Goal: Task Accomplishment & Management: Use online tool/utility

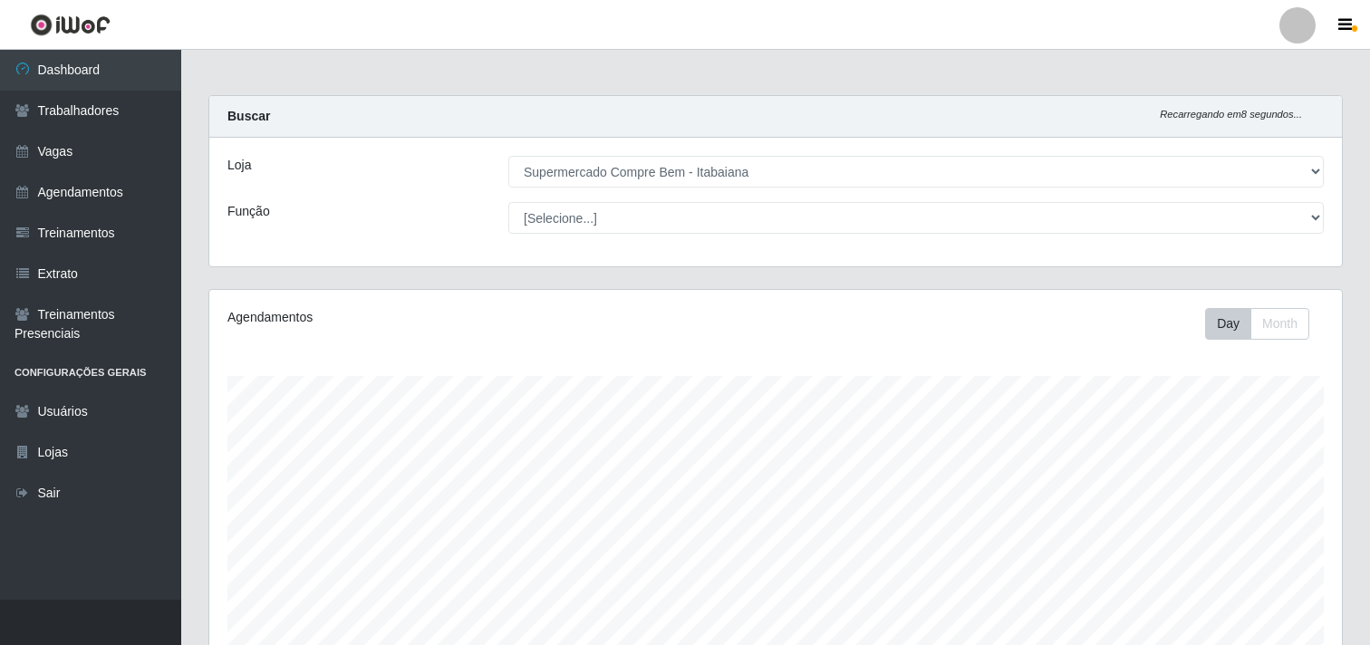
select select "264"
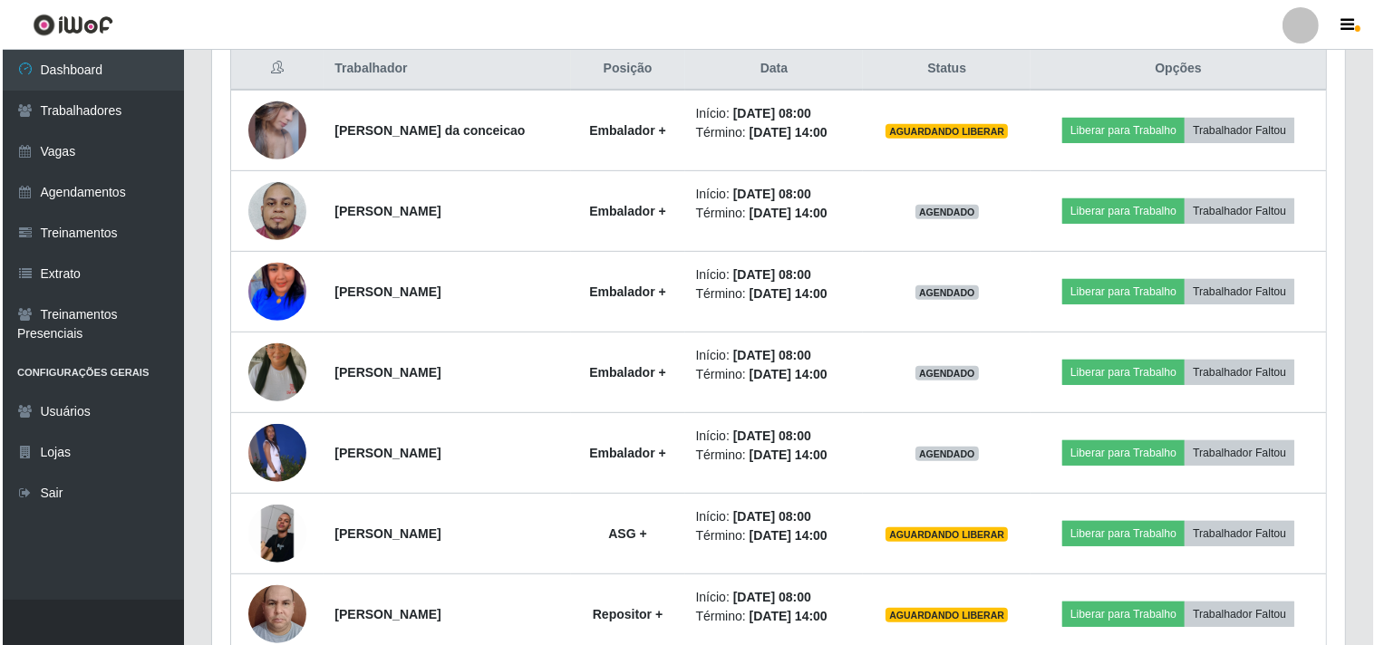
scroll to position [375, 1133]
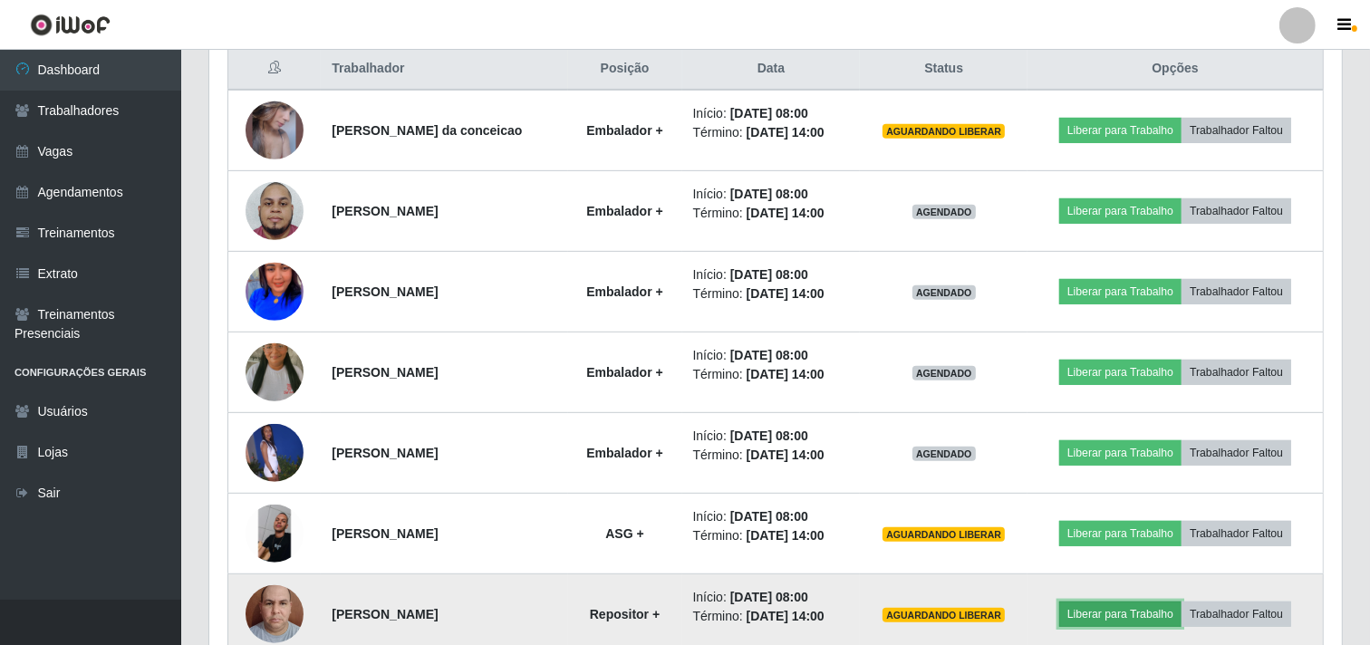
click at [1138, 614] on button "Liberar para Trabalho" at bounding box center [1120, 614] width 122 height 25
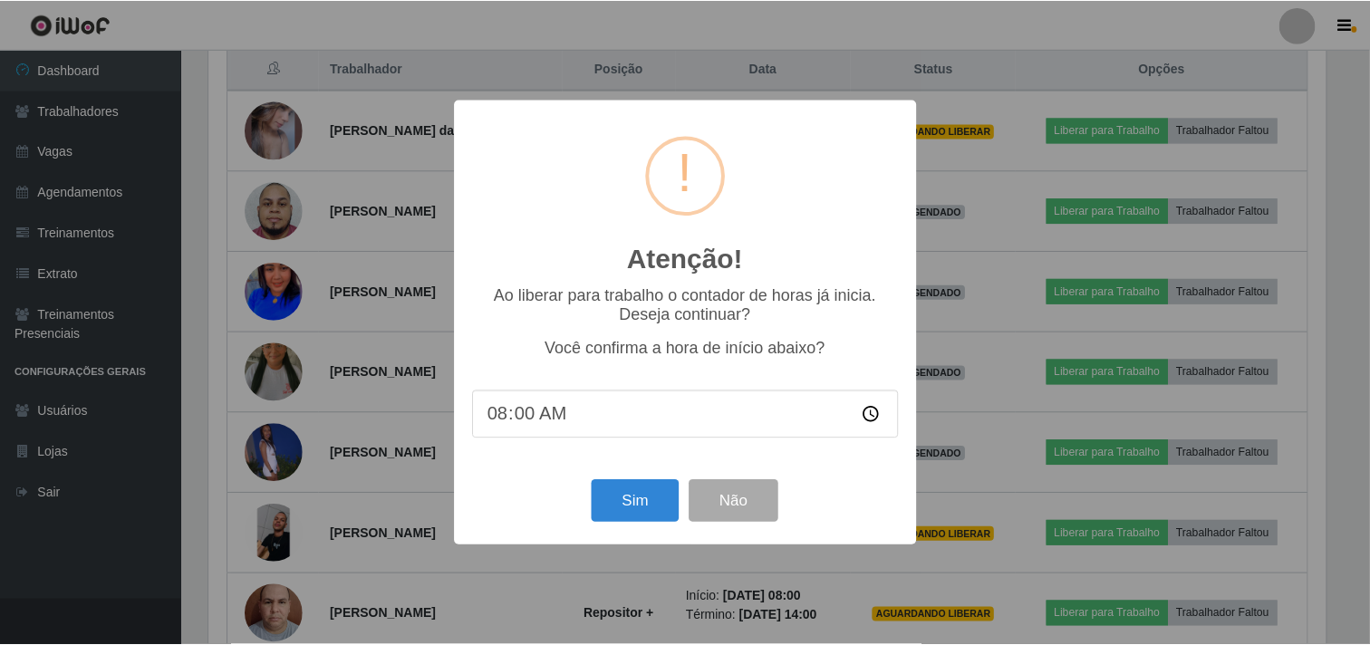
scroll to position [375, 1121]
click at [631, 500] on button "Sim" at bounding box center [638, 501] width 88 height 43
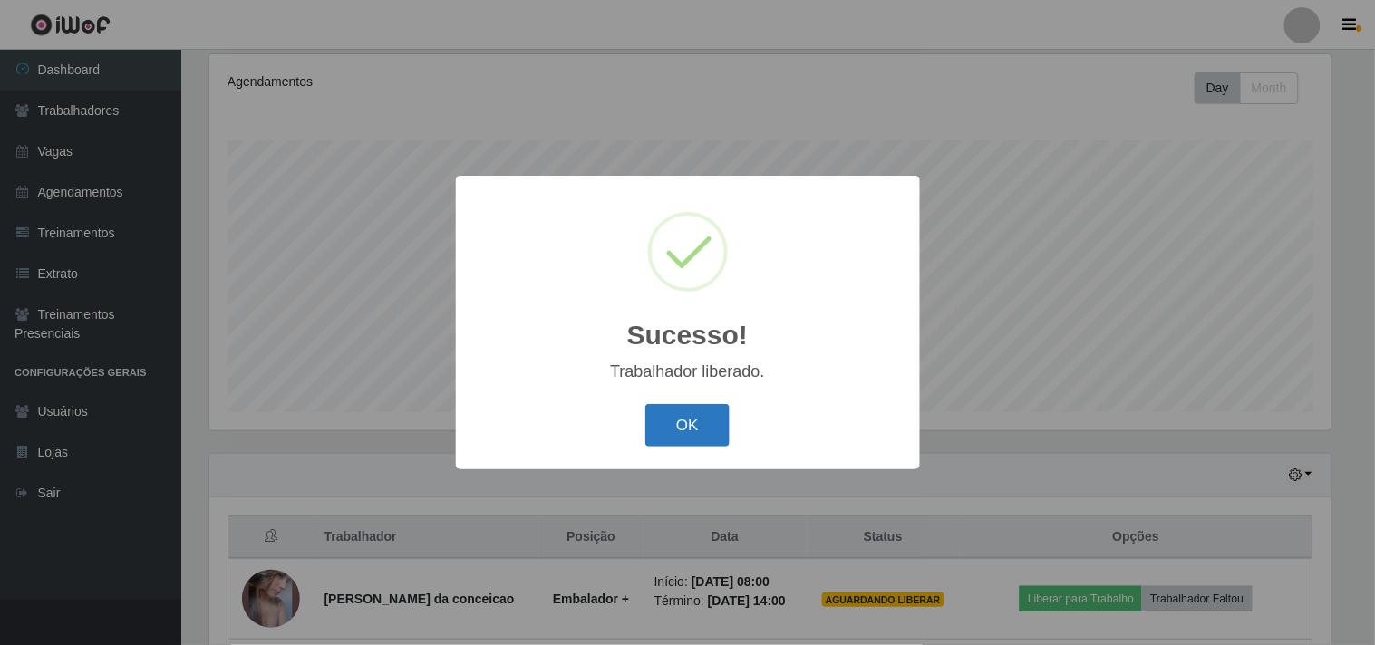
click at [714, 440] on button "OK" at bounding box center [687, 425] width 84 height 43
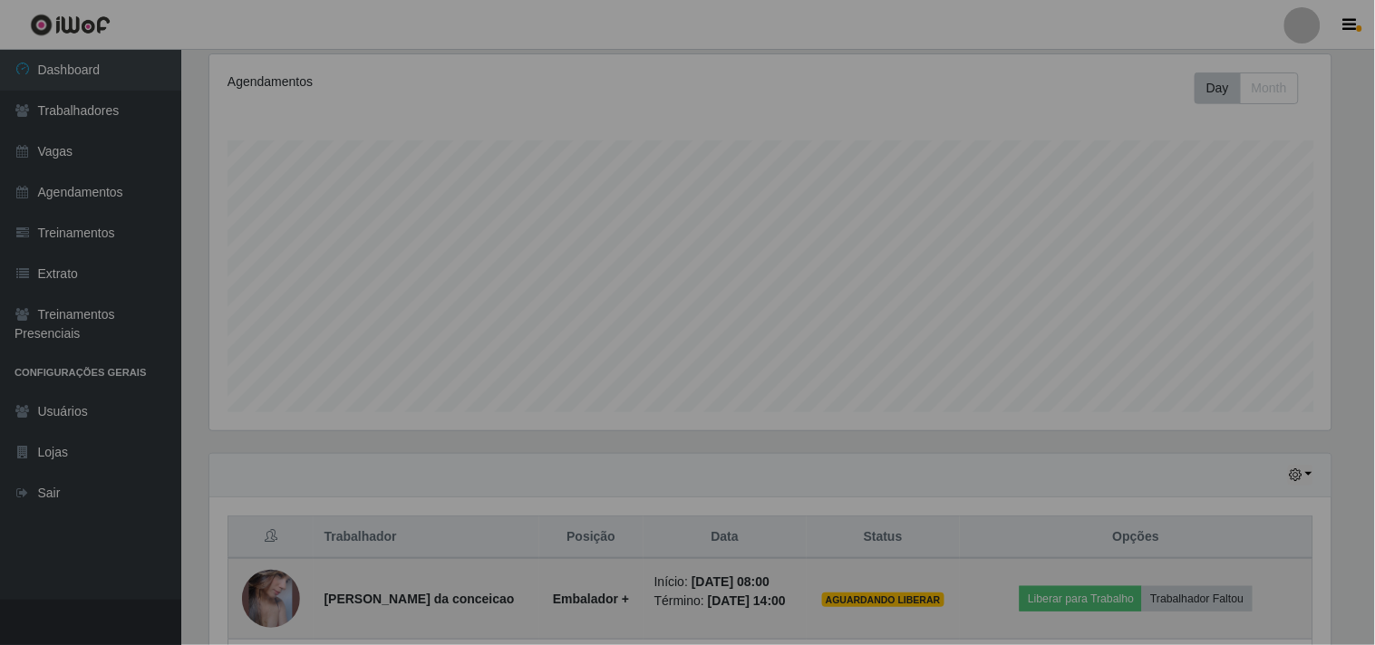
scroll to position [375, 1133]
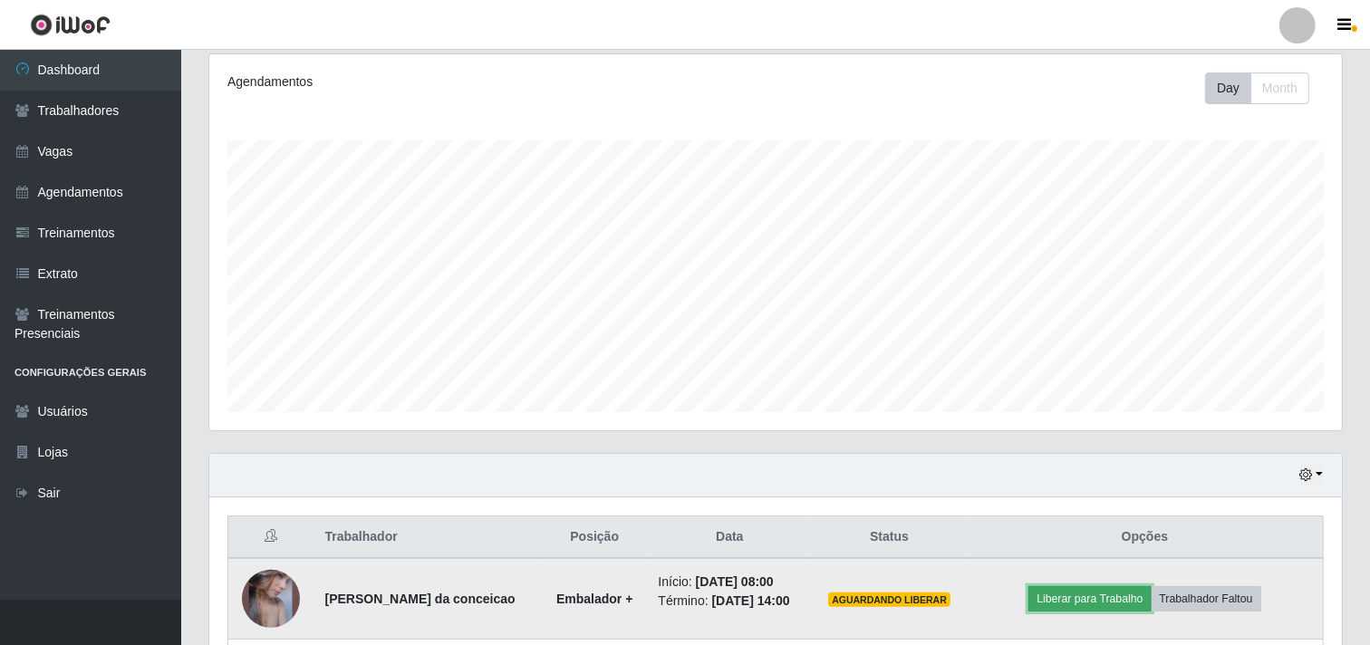
click at [1071, 596] on button "Liberar para Trabalho" at bounding box center [1090, 598] width 122 height 25
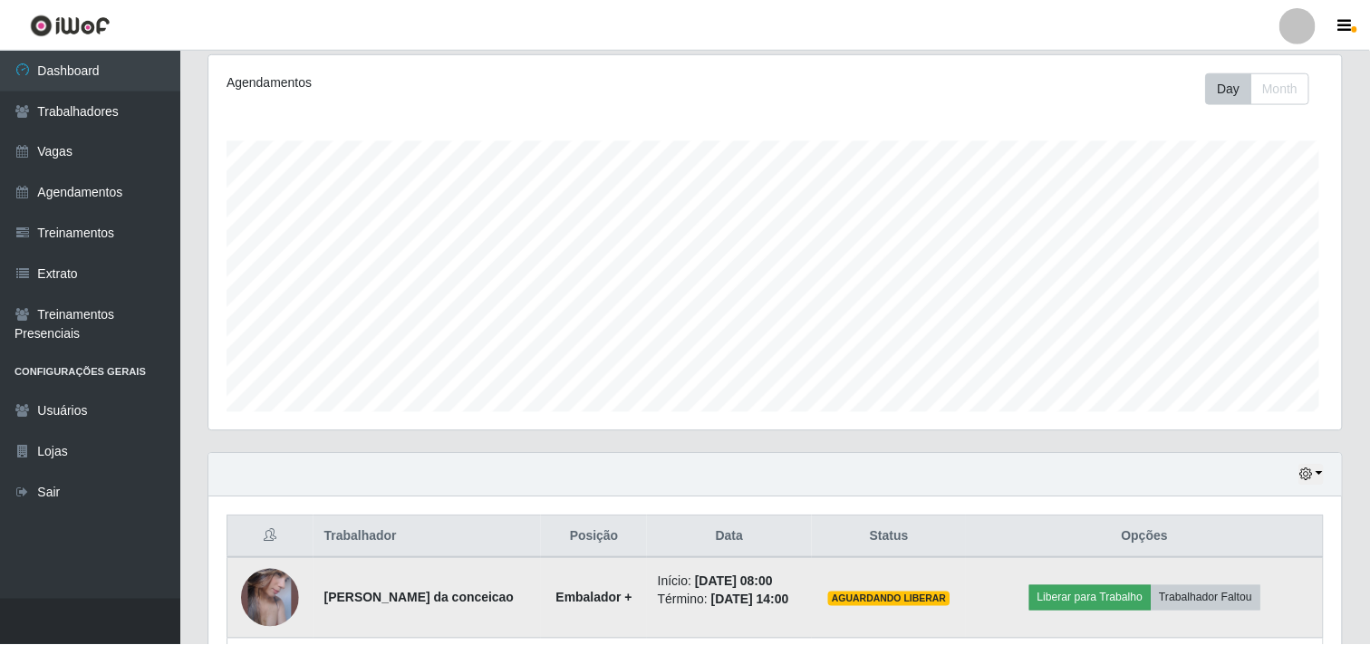
scroll to position [375, 1121]
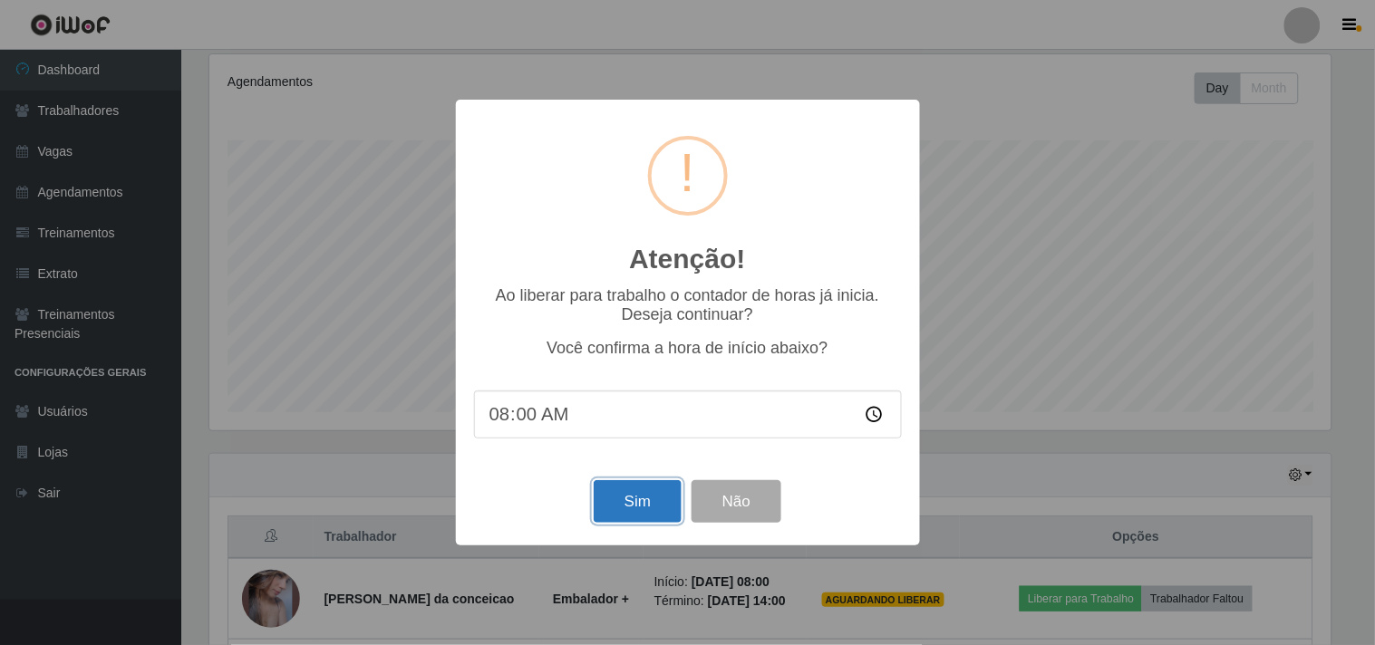
click at [648, 515] on button "Sim" at bounding box center [638, 501] width 88 height 43
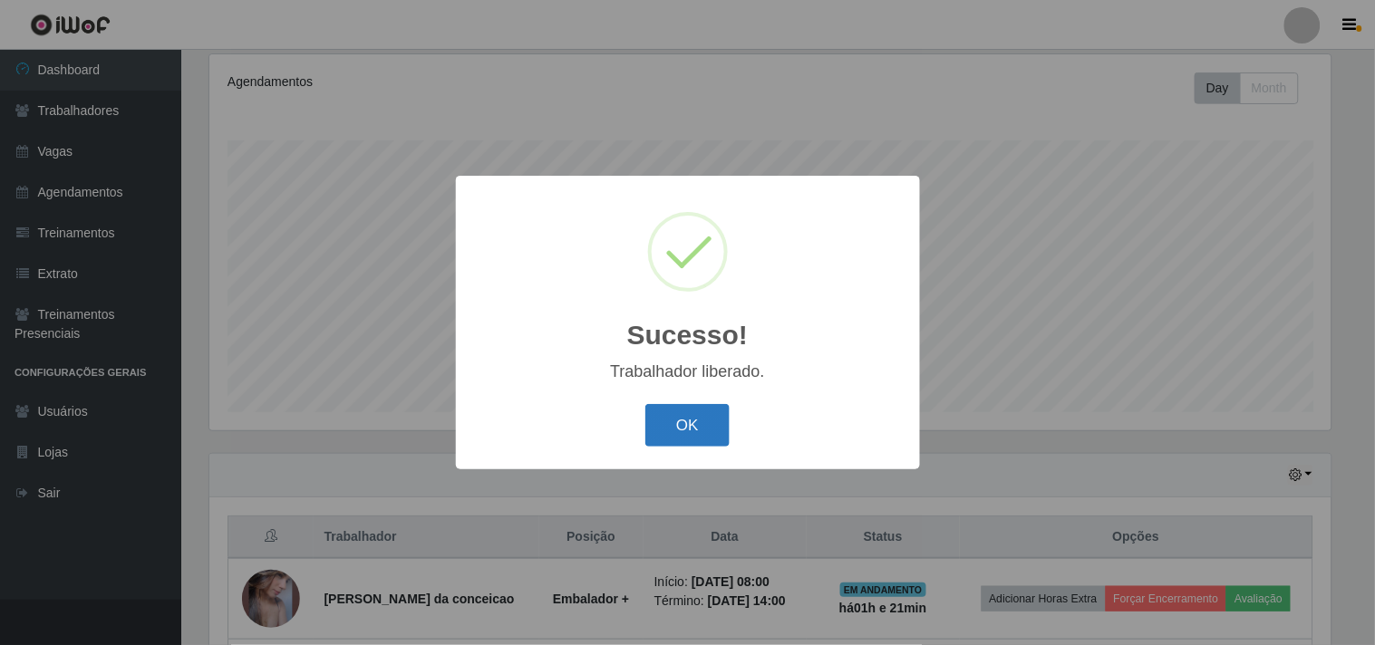
click at [667, 418] on button "OK" at bounding box center [687, 425] width 84 height 43
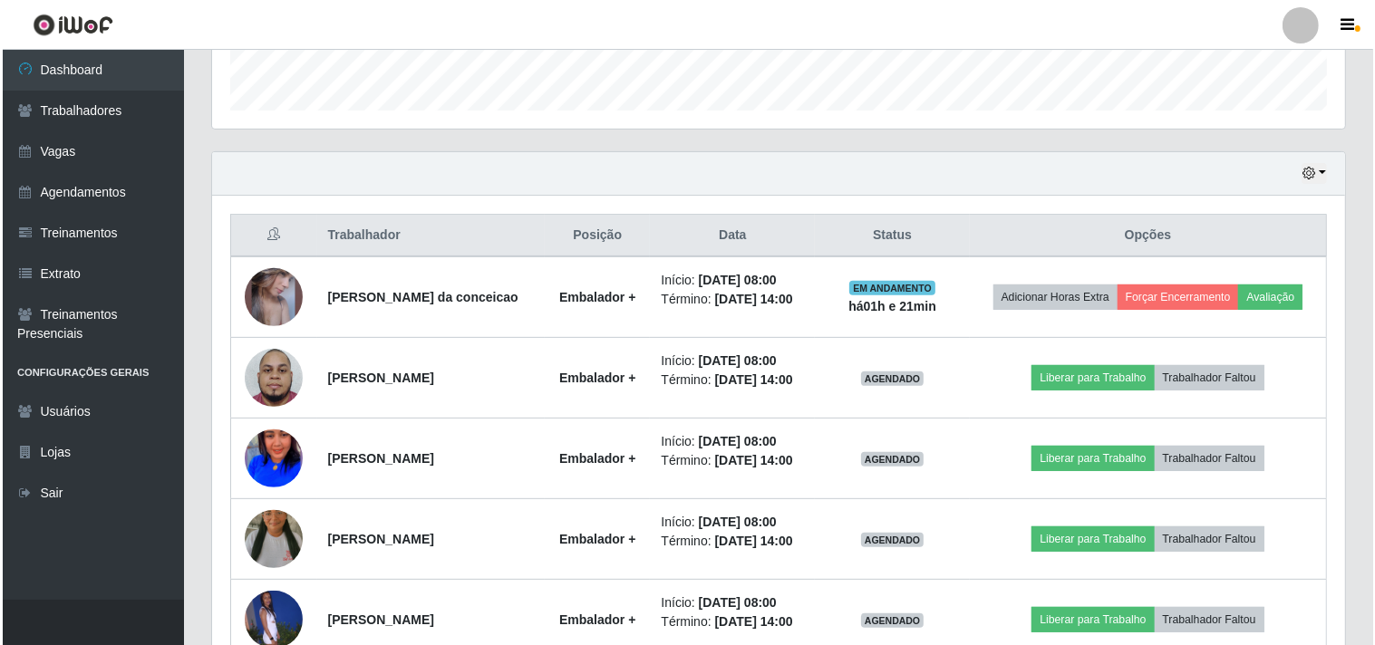
scroll to position [839, 0]
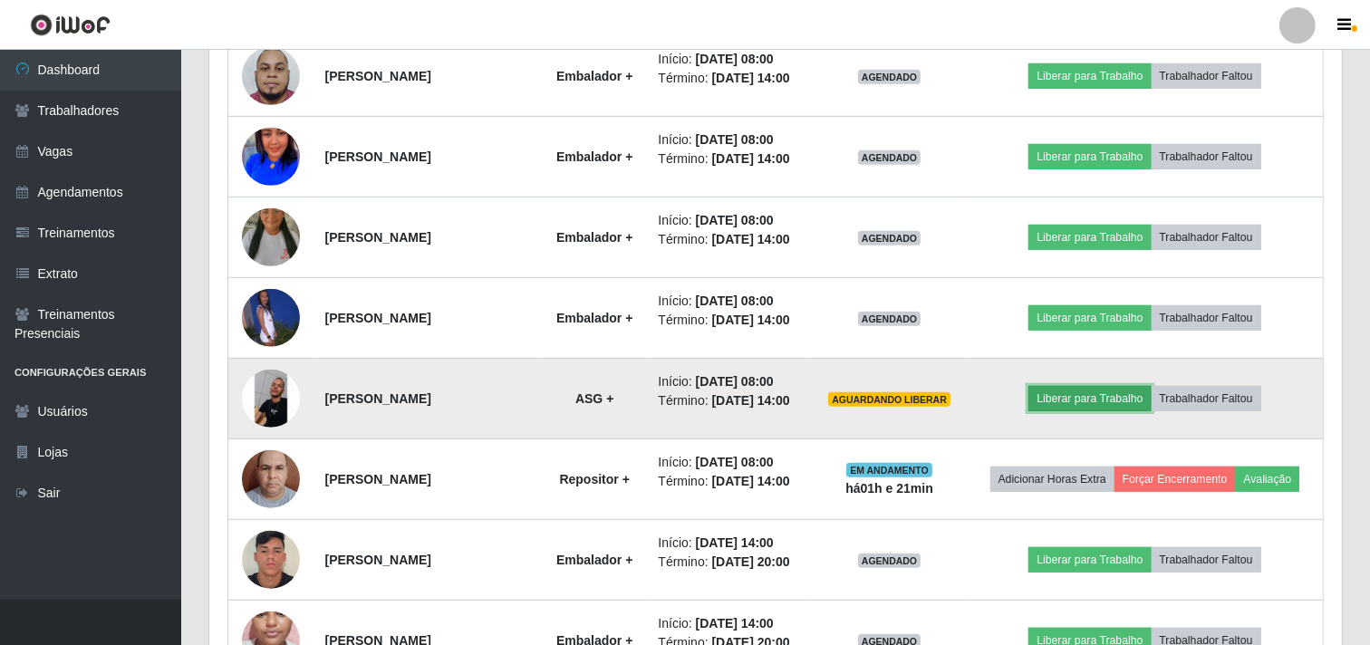
click at [1094, 411] on button "Liberar para Trabalho" at bounding box center [1090, 398] width 122 height 25
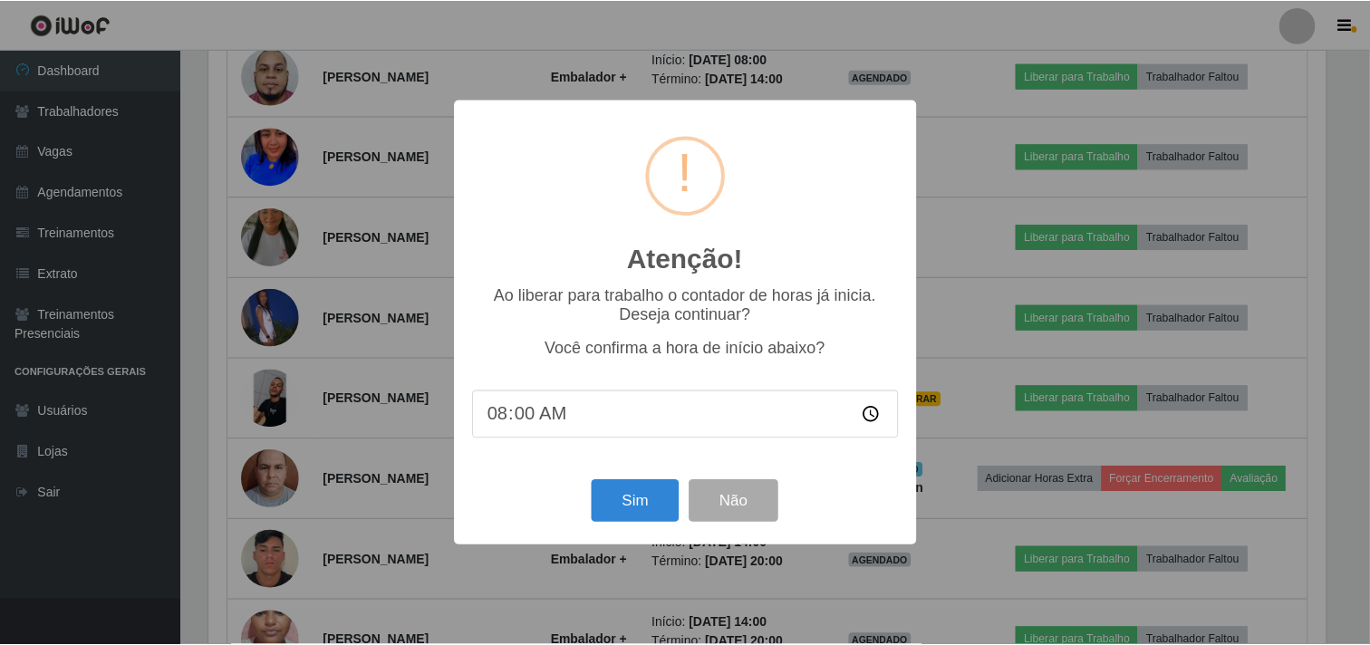
scroll to position [375, 1121]
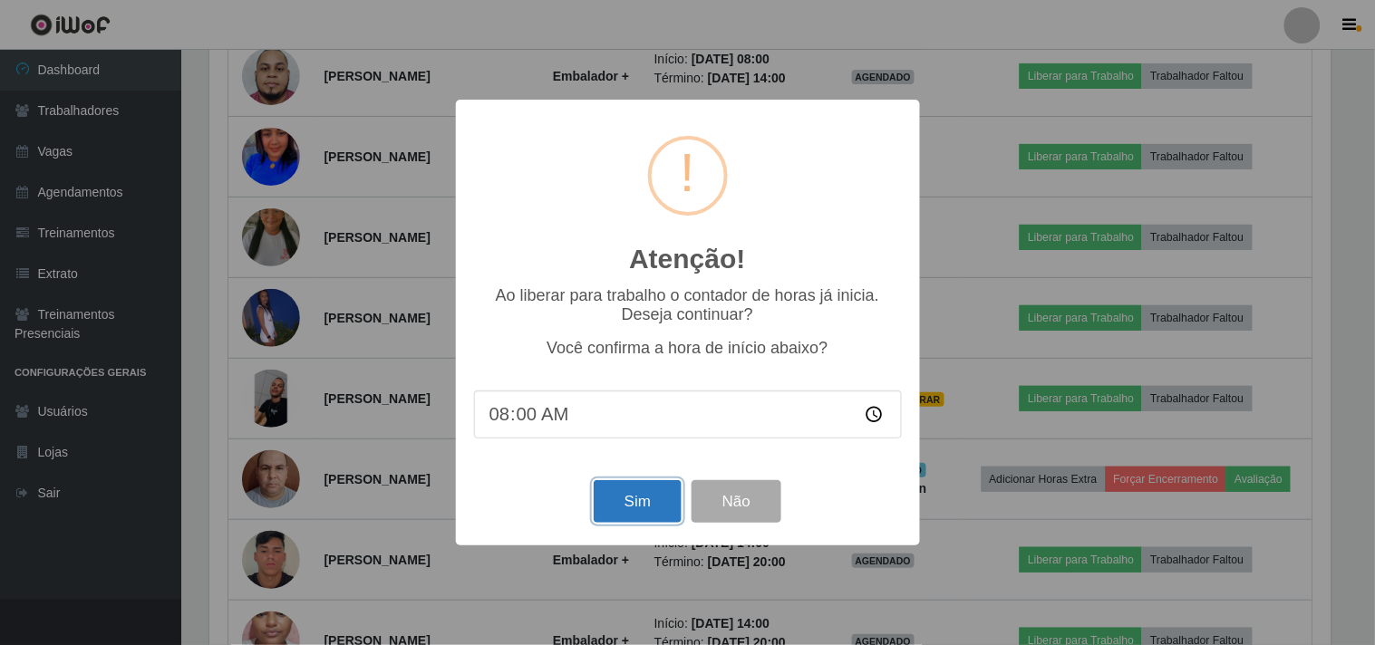
click at [641, 489] on button "Sim" at bounding box center [638, 501] width 88 height 43
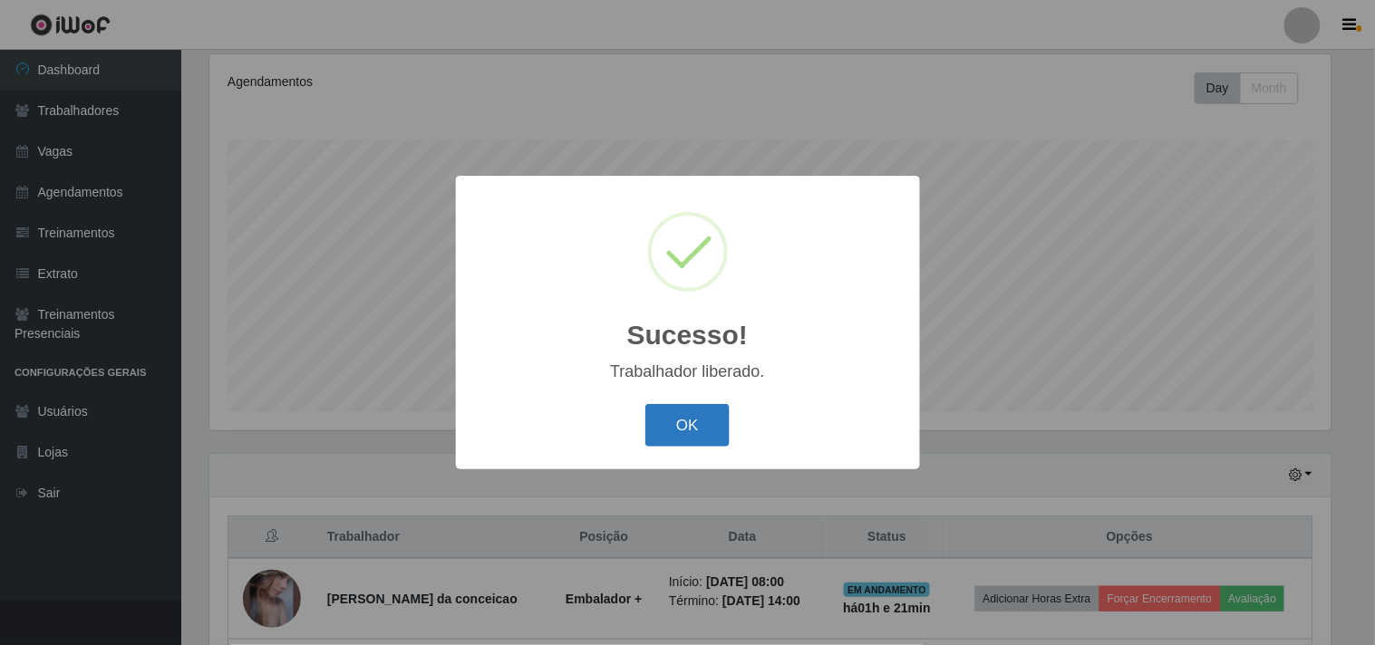
drag, startPoint x: 626, startPoint y: 424, endPoint x: 653, endPoint y: 423, distance: 27.2
click at [643, 429] on div "OK Cancel" at bounding box center [688, 426] width 428 height 52
click at [657, 419] on button "OK" at bounding box center [687, 425] width 84 height 43
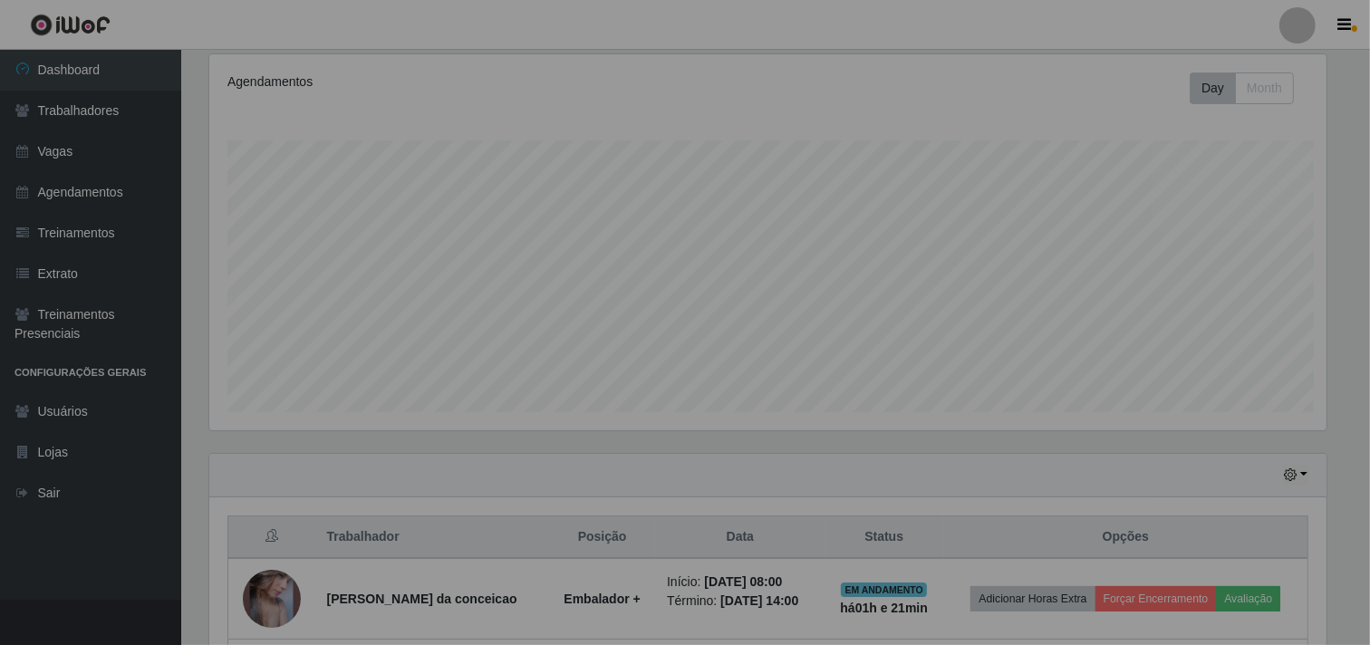
scroll to position [0, 0]
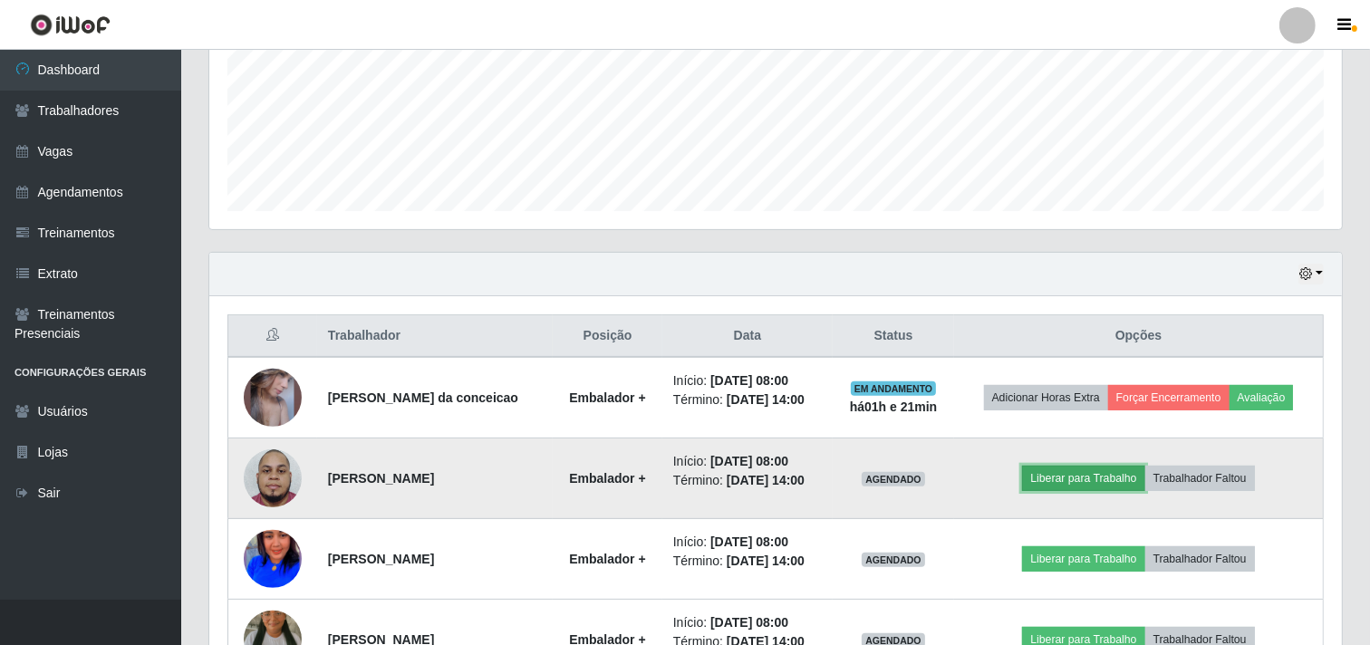
click at [1090, 491] on button "Liberar para Trabalho" at bounding box center [1083, 478] width 122 height 25
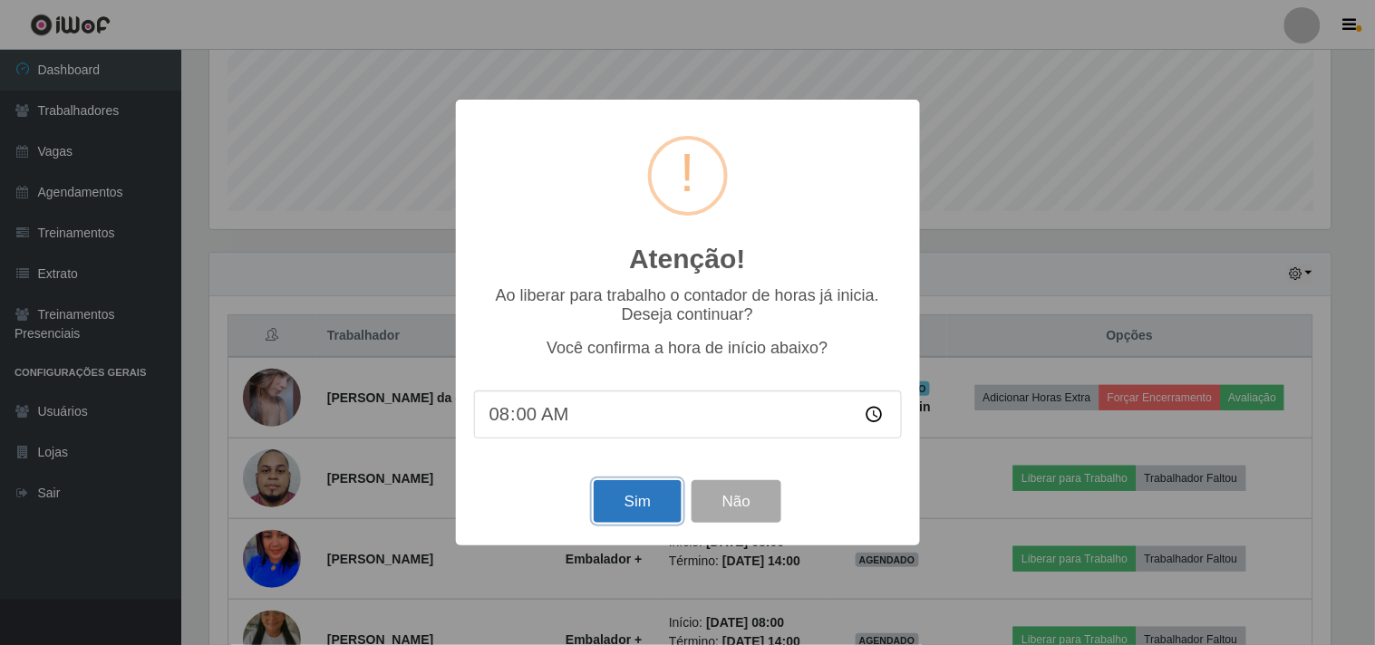
click at [594, 510] on button "Sim" at bounding box center [638, 501] width 88 height 43
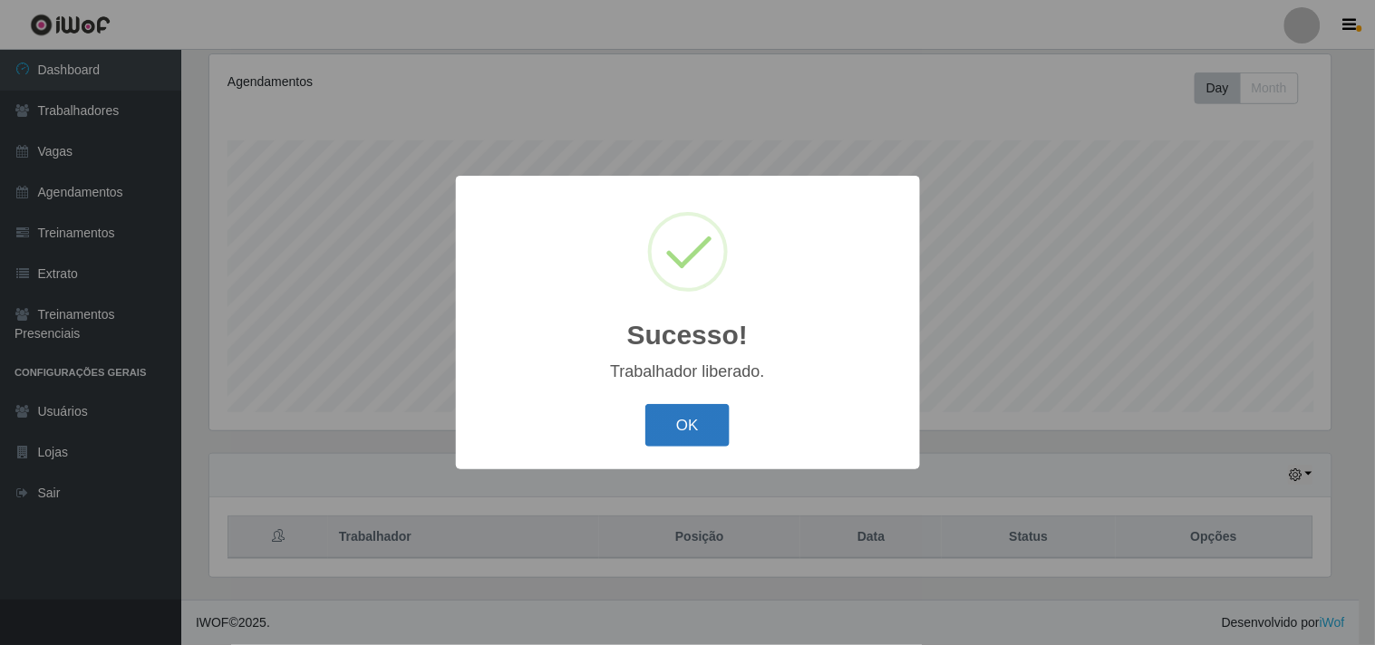
click at [682, 430] on button "OK" at bounding box center [687, 425] width 84 height 43
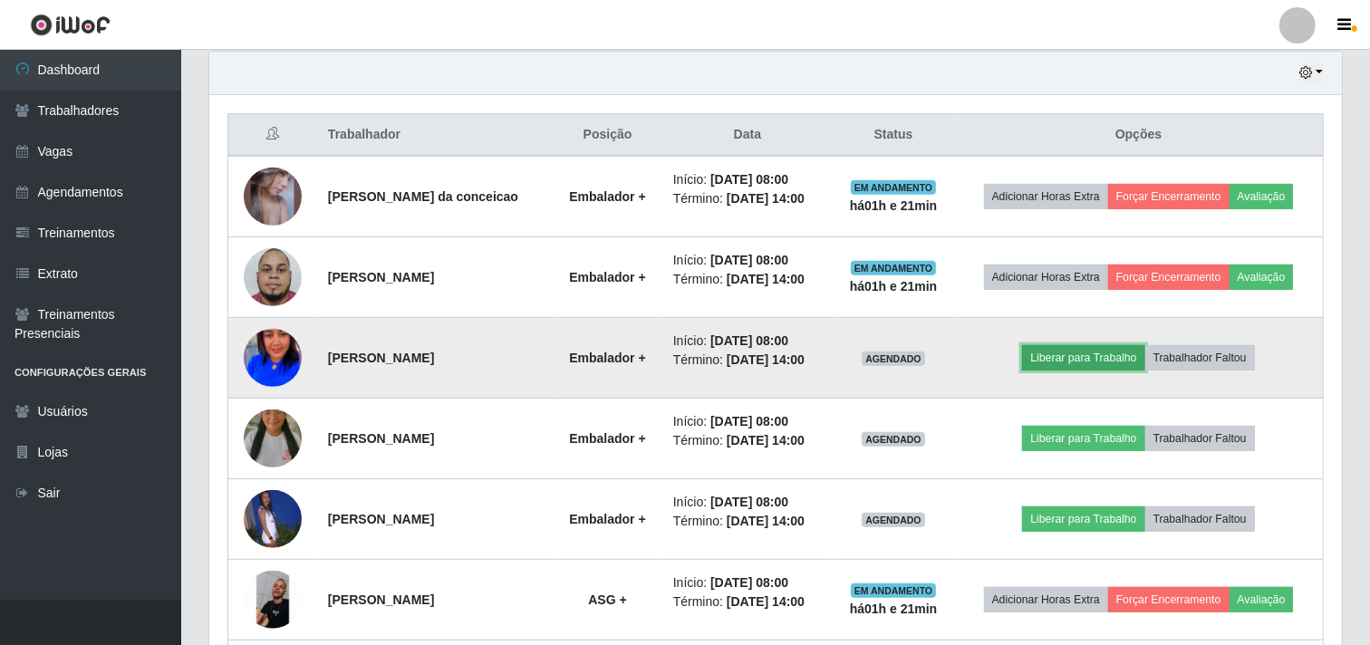
click at [1063, 371] on button "Liberar para Trabalho" at bounding box center [1083, 357] width 122 height 25
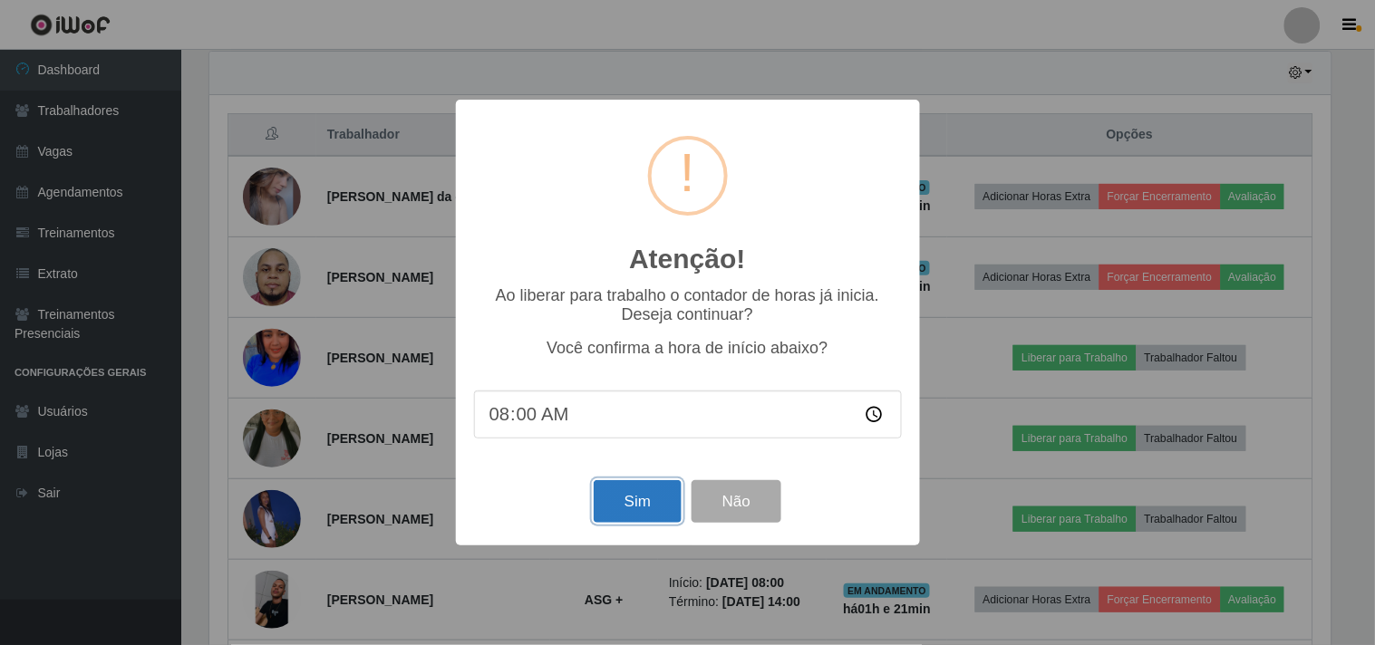
click at [656, 494] on button "Sim" at bounding box center [638, 501] width 88 height 43
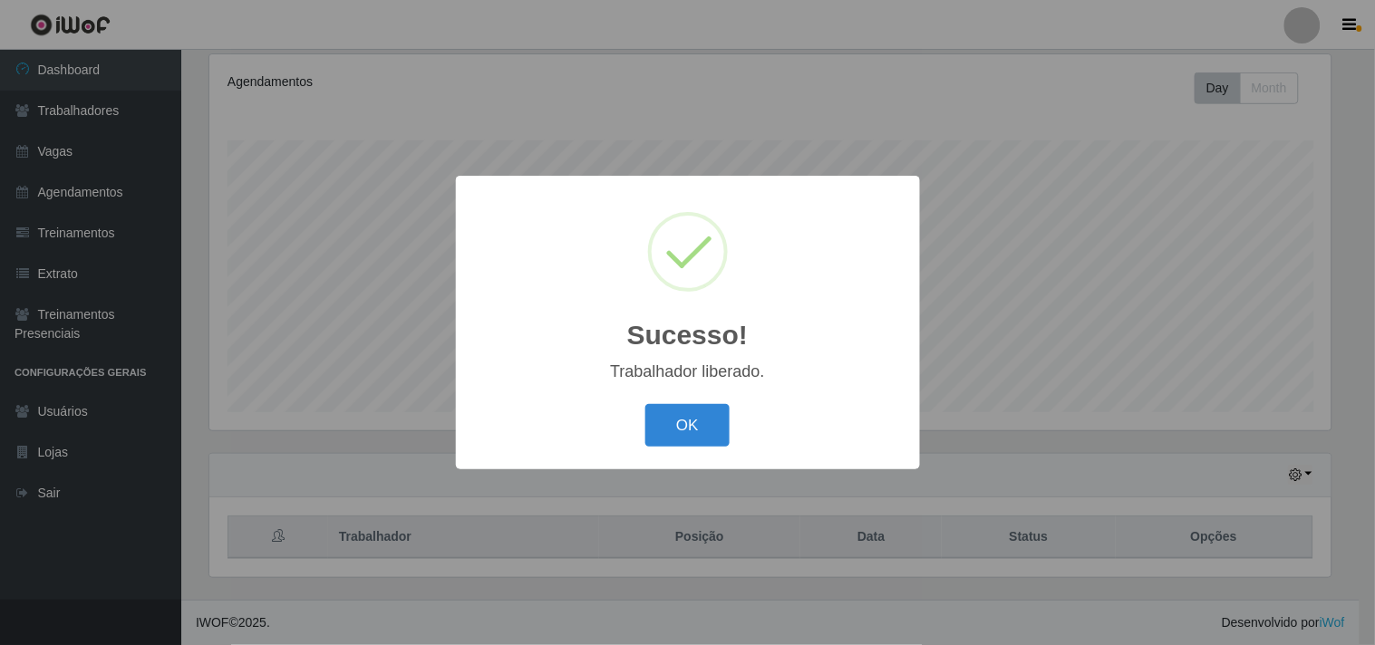
click at [694, 455] on div "Sucesso! × Trabalhador liberado. OK Cancel" at bounding box center [688, 323] width 464 height 294
click at [683, 420] on button "OK" at bounding box center [687, 425] width 84 height 43
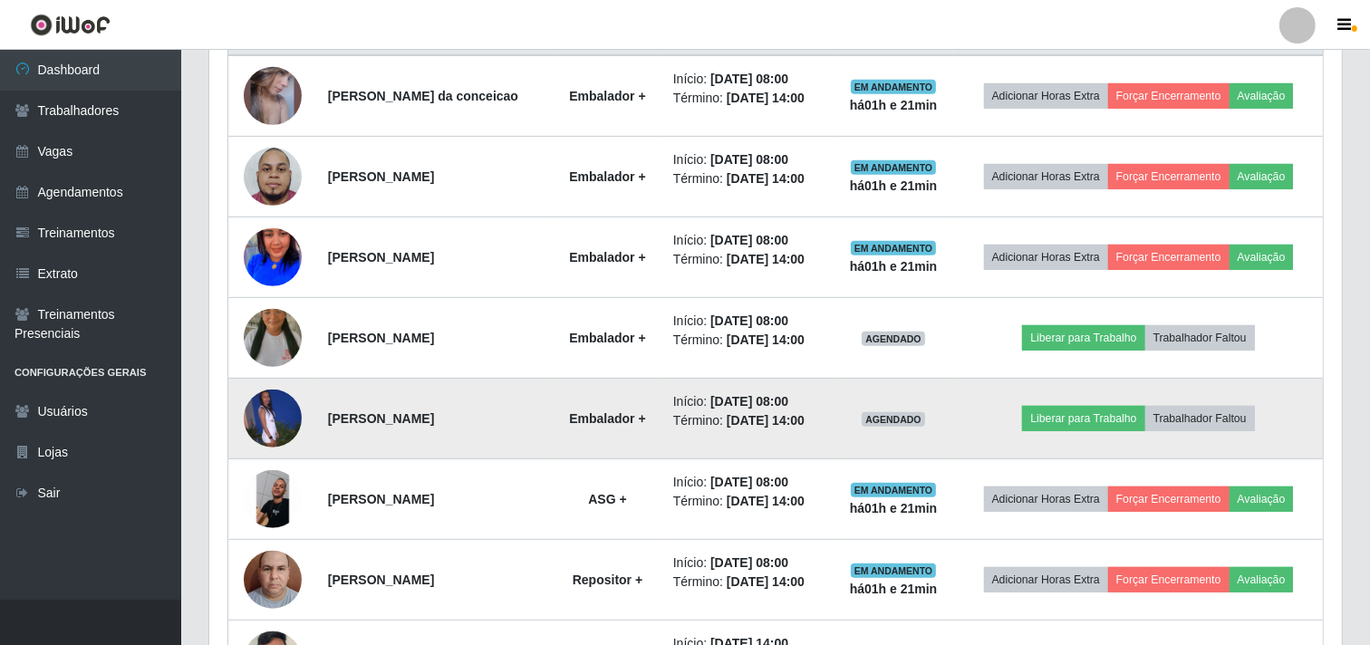
click at [1115, 459] on td "Liberar para Trabalho Trabalhador Faltou" at bounding box center [1138, 419] width 369 height 81
click at [1100, 431] on button "Liberar para Trabalho" at bounding box center [1083, 418] width 122 height 25
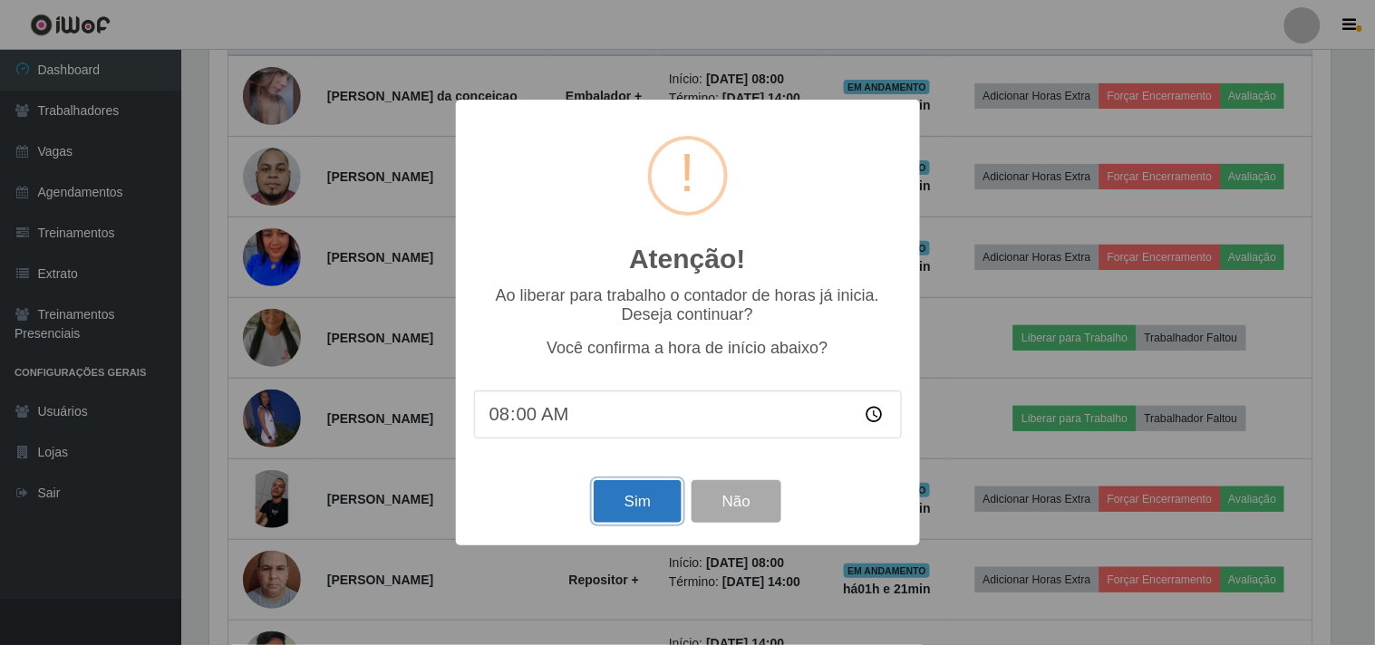
click at [632, 503] on button "Sim" at bounding box center [638, 501] width 88 height 43
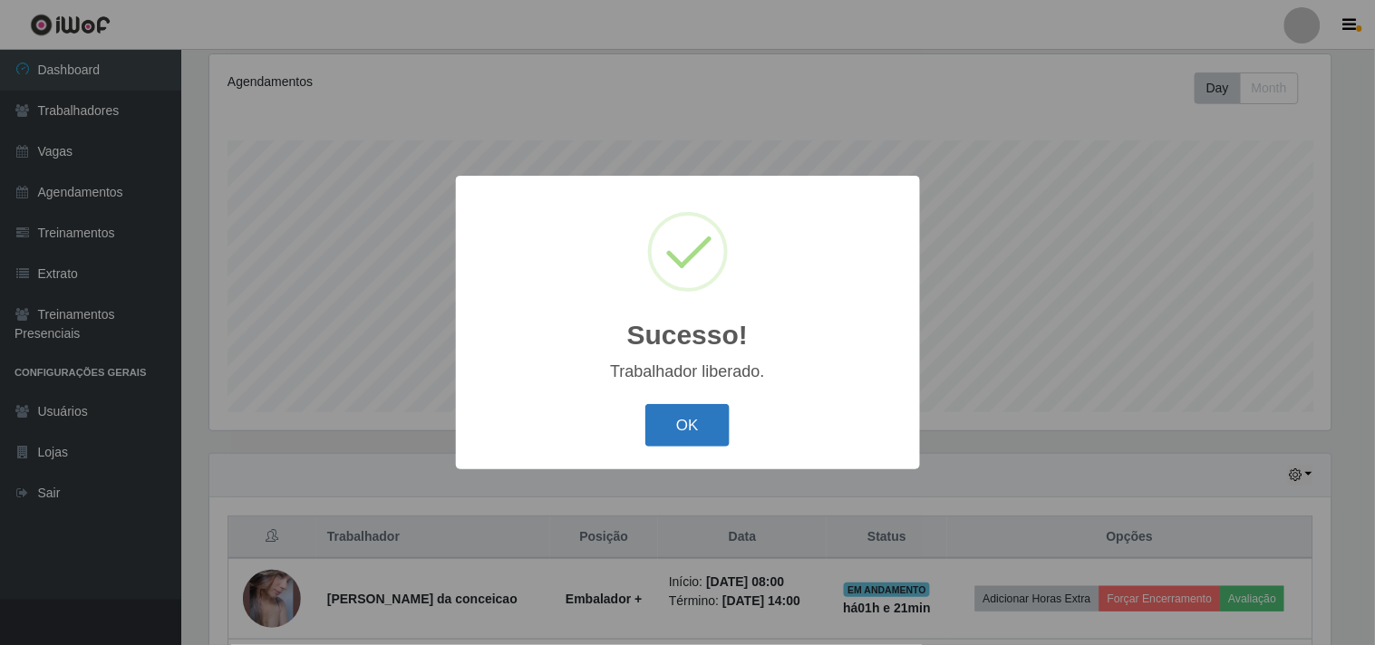
click at [690, 422] on button "OK" at bounding box center [687, 425] width 84 height 43
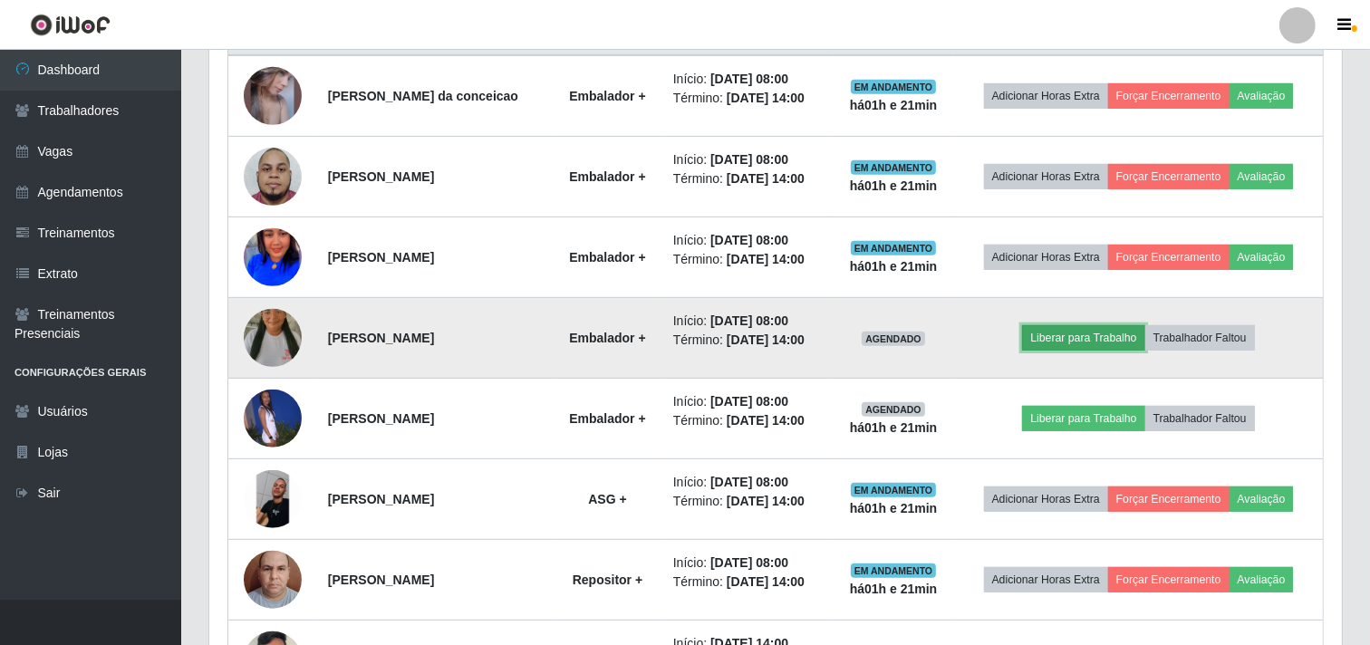
click at [1071, 351] on button "Liberar para Trabalho" at bounding box center [1083, 337] width 122 height 25
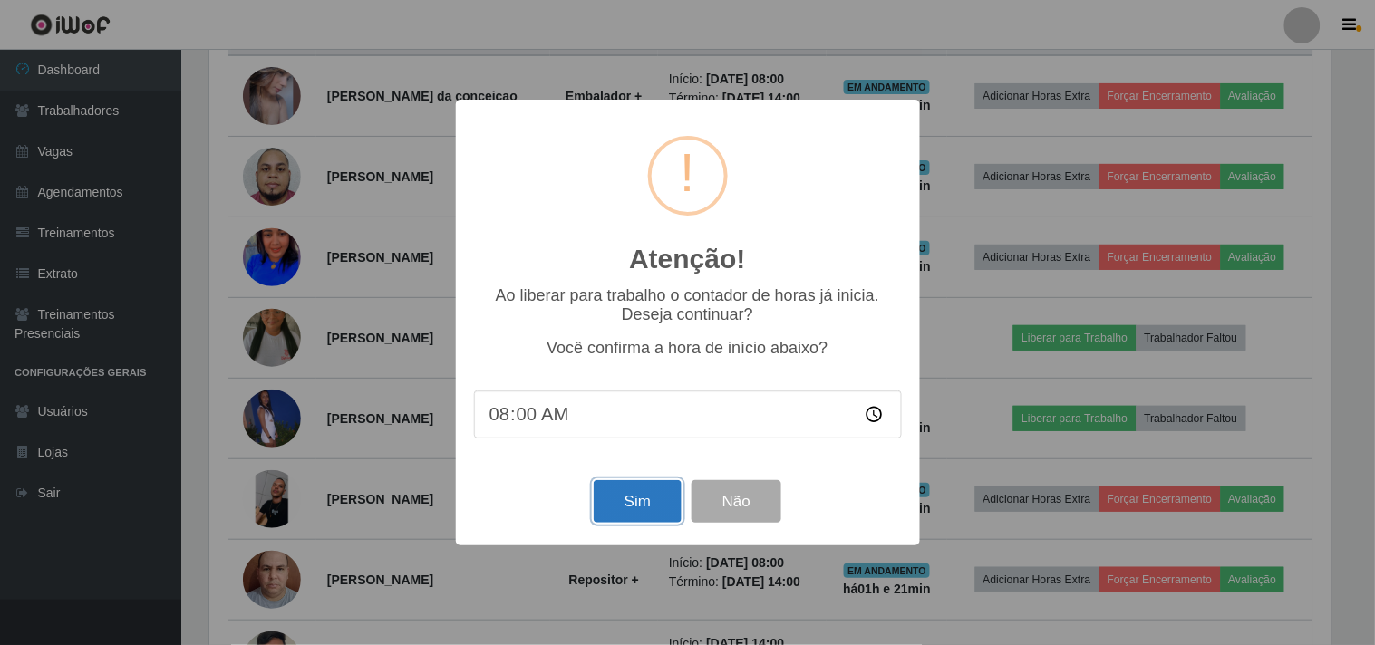
click at [668, 504] on button "Sim" at bounding box center [638, 501] width 88 height 43
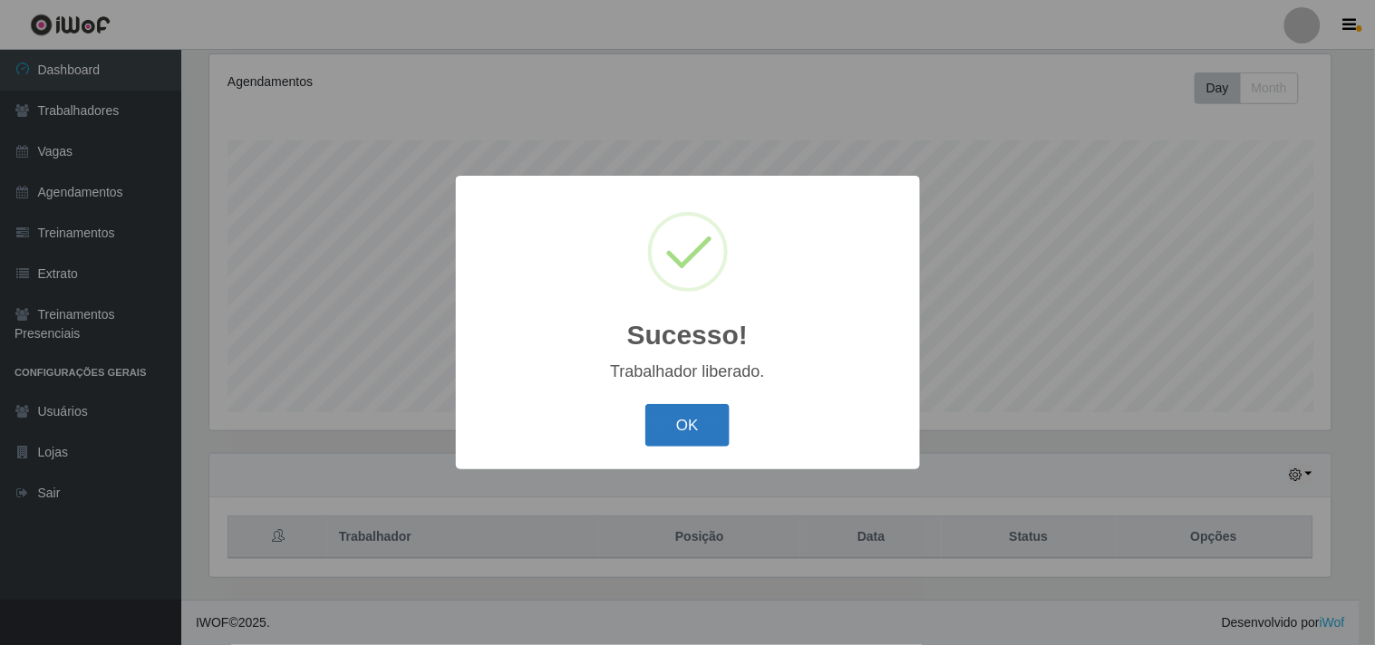
click at [692, 412] on button "OK" at bounding box center [687, 425] width 84 height 43
